Goal: Task Accomplishment & Management: Manage account settings

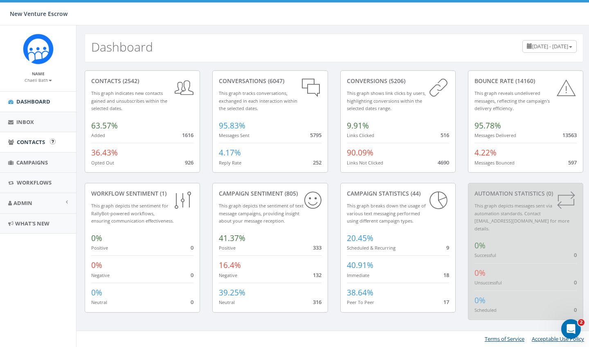
click at [35, 138] on span "Contacts" at bounding box center [31, 141] width 28 height 7
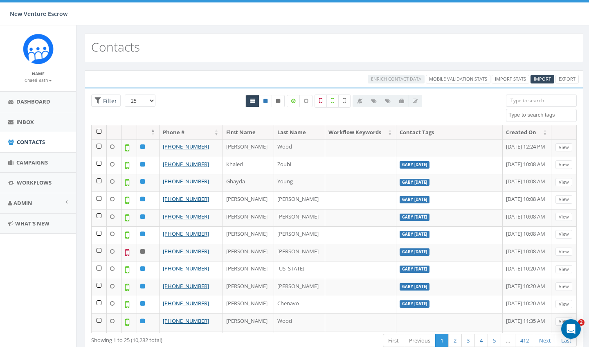
select select
click at [516, 81] on link "Import Stats" at bounding box center [510, 79] width 38 height 9
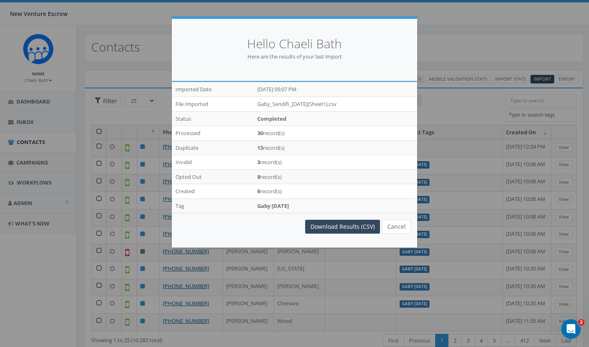
click at [405, 225] on button "Cancel" at bounding box center [396, 226] width 29 height 14
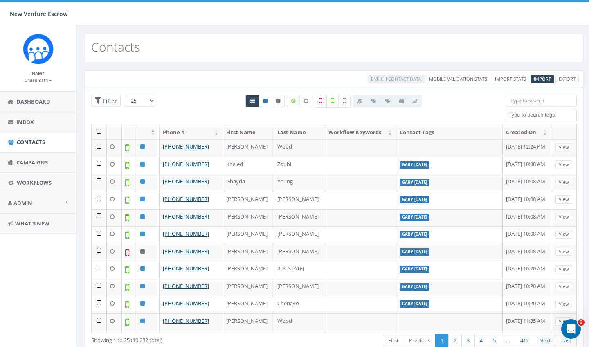
click at [49, 81] on b at bounding box center [50, 81] width 3 height 2
click at [43, 102] on link "Sign Out" at bounding box center [41, 103] width 65 height 10
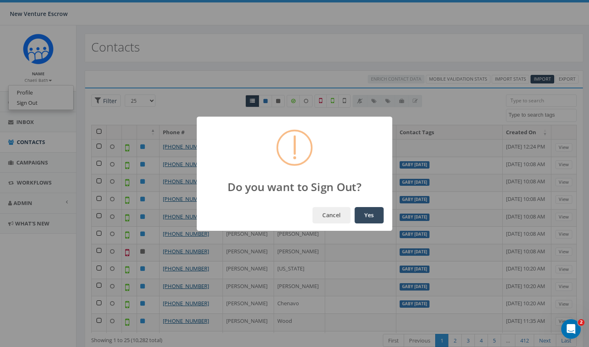
click at [366, 212] on button "Yes" at bounding box center [368, 215] width 29 height 16
